Goal: Task Accomplishment & Management: Manage account settings

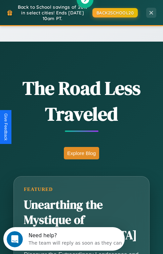
scroll to position [664, 0]
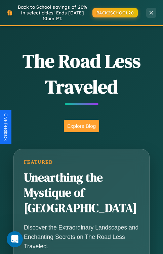
click at [81, 127] on button "Explore Blog" at bounding box center [81, 126] width 35 height 12
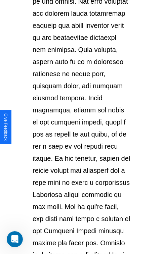
scroll to position [1159, 0]
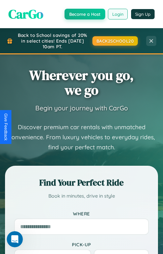
click at [117, 14] on button "Login" at bounding box center [118, 14] width 20 height 11
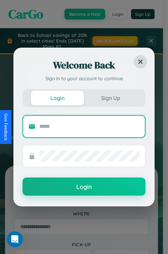
click at [89, 126] on input "text" at bounding box center [89, 126] width 100 height 11
type input "**********"
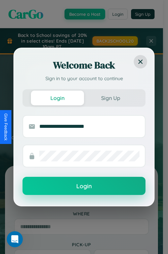
click at [84, 186] on button "Login" at bounding box center [83, 186] width 123 height 18
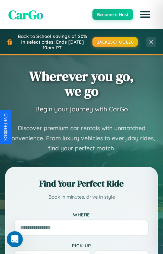
scroll to position [101, 0]
